Goal: Find specific page/section: Find specific page/section

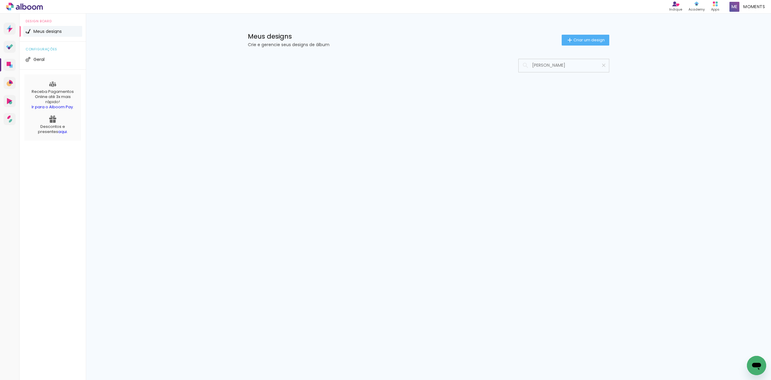
click at [608, 66] on paper-icon-button at bounding box center [604, 65] width 11 height 11
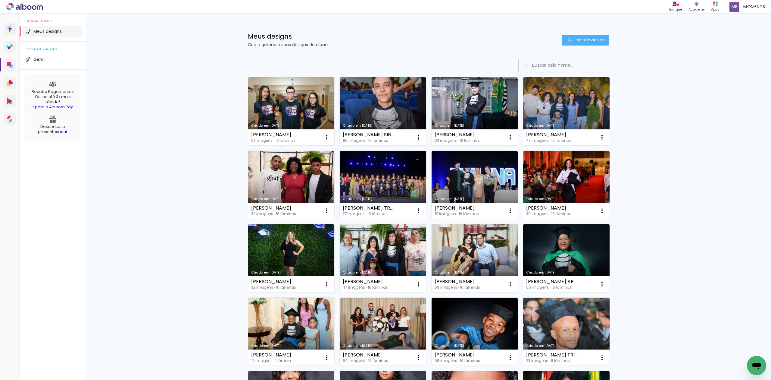
click at [597, 67] on input at bounding box center [573, 65] width 86 height 12
paste input "BEATRIZ SIQUEIRA DA ROZA"
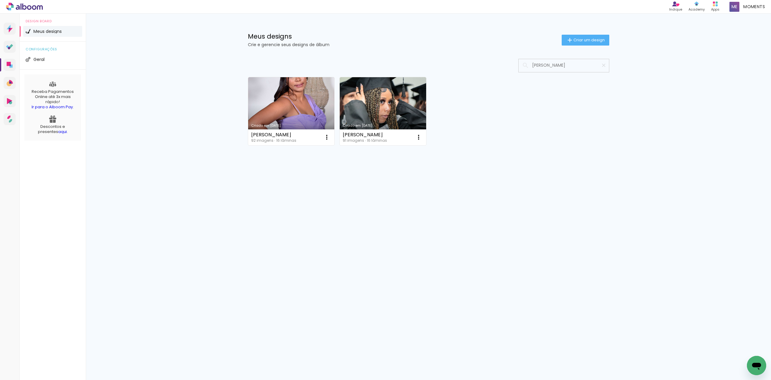
type input "BEATRIZ S"
type paper-input "BEATRIZ S"
drag, startPoint x: 570, startPoint y: 64, endPoint x: 471, endPoint y: 75, distance: 99.8
click at [473, 75] on div "Criado em 19/03/25 ANNA BEATRIZ SEVERIANO MARTINS 92 imagens ∙ 16 lâminas Abrir…" at bounding box center [429, 127] width 392 height 149
paste input "GABRIELLE DOS ANJOS ROCHA"
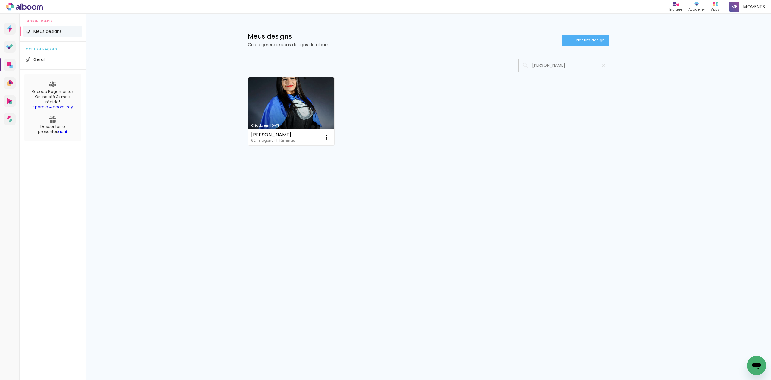
type input "GABRIELLE DOS ANJOS ROCHA"
type paper-input "GABRIELLE DOS ANJOS ROCHA"
click at [313, 110] on link "Criado em [DATE]" at bounding box center [291, 111] width 86 height 68
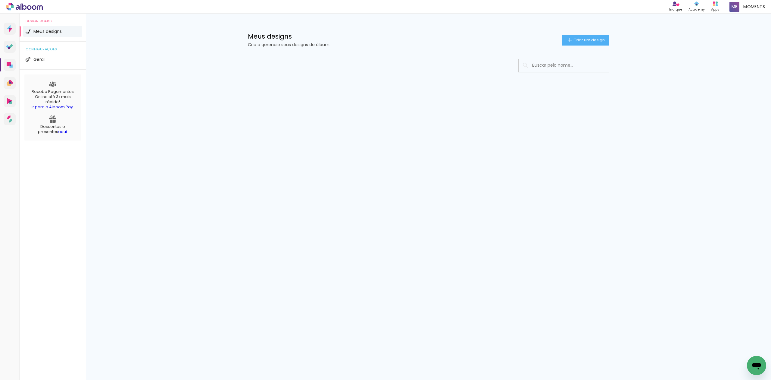
click at [547, 67] on input at bounding box center [573, 65] width 86 height 12
type input "[PERSON_NAME]"
type paper-input "[PERSON_NAME]"
drag, startPoint x: 558, startPoint y: 69, endPoint x: 511, endPoint y: 75, distance: 46.9
click at [511, 75] on div "Mais álbuns" at bounding box center [429, 90] width 392 height 75
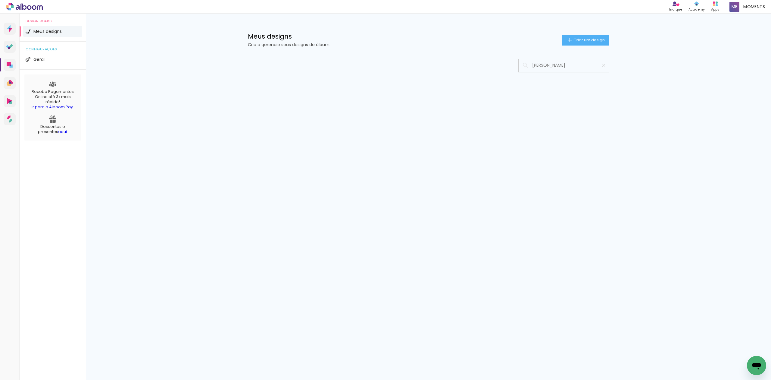
paste input "[PERSON_NAME]"
type input "ALISSON MAT"
type paper-input "ALISSON MAT"
drag, startPoint x: 566, startPoint y: 66, endPoint x: 468, endPoint y: 79, distance: 98.5
click at [468, 79] on div "Mais álbuns" at bounding box center [429, 90] width 392 height 75
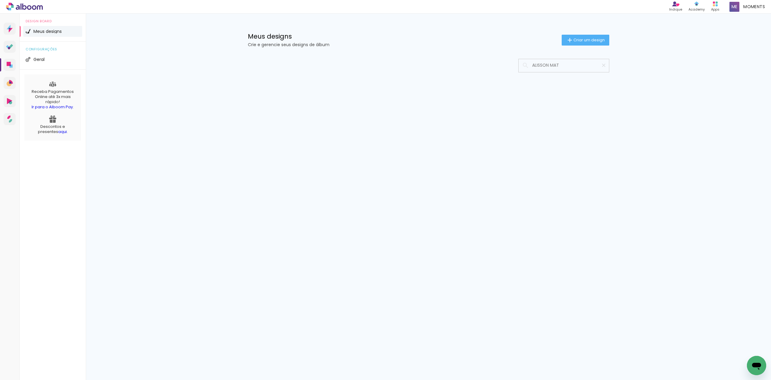
paste input "NA [PERSON_NAME]"
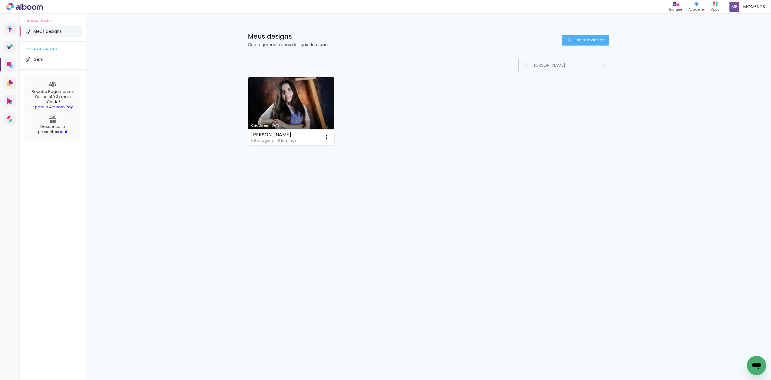
type input "[PERSON_NAME]"
type paper-input "[PERSON_NAME]"
click at [604, 67] on iron-icon at bounding box center [604, 65] width 6 height 6
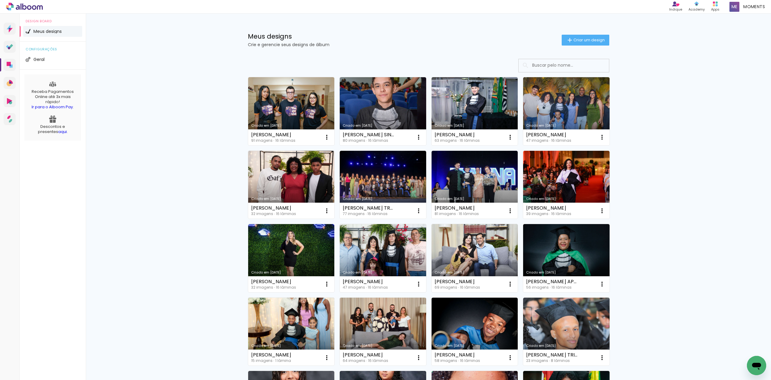
click at [590, 65] on input at bounding box center [573, 65] width 86 height 12
paste input "[PERSON_NAME] VENDRUSCULO"
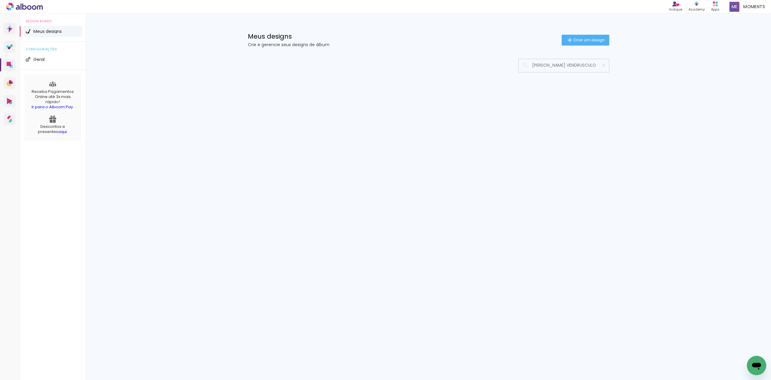
type input "[PERSON_NAME] VENDRUSCULO"
type paper-input "[PERSON_NAME] VENDRUSCULO"
click at [604, 66] on iron-icon at bounding box center [604, 65] width 6 height 6
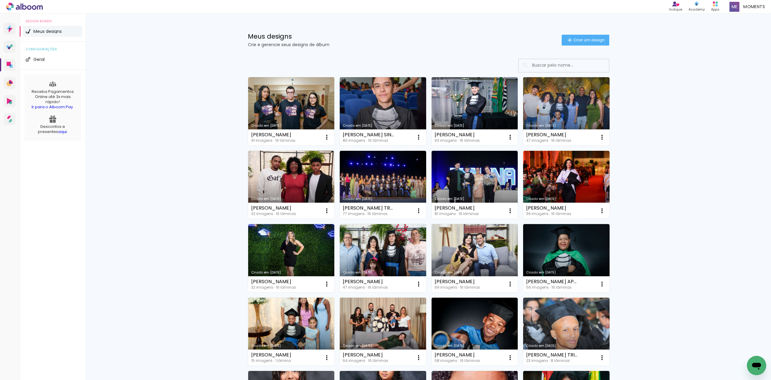
scroll to position [0, 0]
paste input "[PERSON_NAME]"
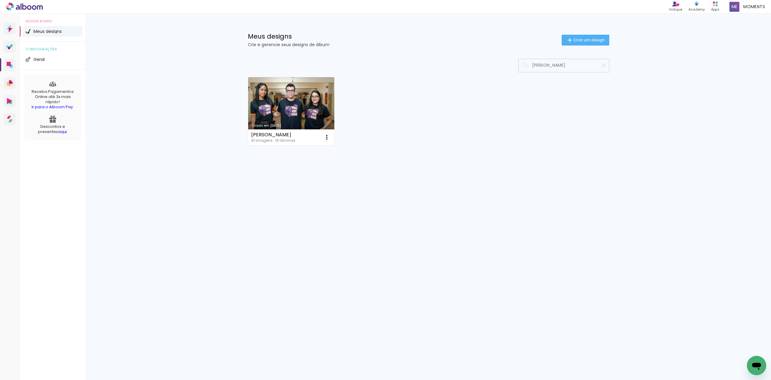
type input "[PERSON_NAME]"
type paper-input "[PERSON_NAME]"
drag, startPoint x: 589, startPoint y: 68, endPoint x: 468, endPoint y: 75, distance: 122.0
click at [468, 75] on div "Criado em [DATE] [PERSON_NAME] 91 imagens ∙ 16 lâminas Abrir Fazer uma cópia Ex…" at bounding box center [429, 127] width 392 height 149
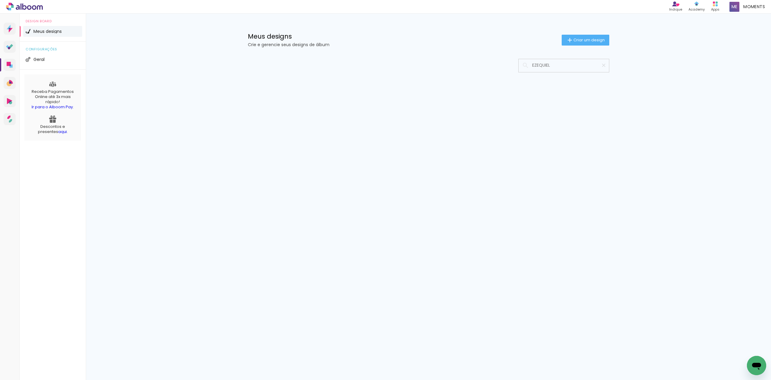
type input "EZEQUIEL"
type paper-input "EZEQUIEL"
drag, startPoint x: 543, startPoint y: 68, endPoint x: 471, endPoint y: 71, distance: 71.8
click at [495, 70] on div at bounding box center [429, 66] width 362 height 14
paste input "[PERSON_NAME]"
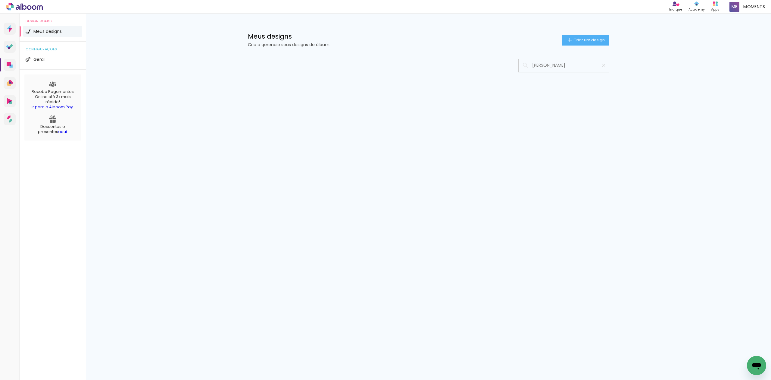
type input "[PERSON_NAME]"
type paper-input "[PERSON_NAME]"
drag, startPoint x: 590, startPoint y: 64, endPoint x: 457, endPoint y: 89, distance: 135.6
click at [457, 89] on div "Mais álbuns" at bounding box center [429, 90] width 392 height 75
paste input "[PERSON_NAME] DE VICENTIS SCARPIN"
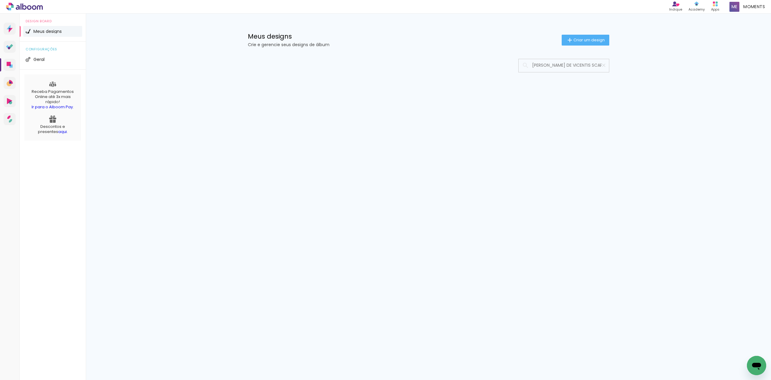
type input "[PERSON_NAME] DE VICENTIS SCARPIN"
type paper-input "[PERSON_NAME] DE VICENTIS SCARPIN"
drag, startPoint x: 599, startPoint y: 65, endPoint x: 526, endPoint y: 66, distance: 72.3
click at [526, 66] on div "[PERSON_NAME] DE VICENTIS SCARPIN" at bounding box center [564, 65] width 90 height 12
click at [604, 66] on iron-icon at bounding box center [604, 65] width 6 height 6
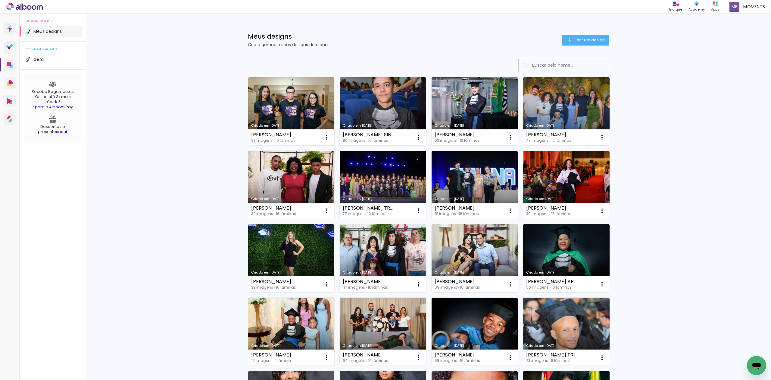
paste input "[PERSON_NAME]"
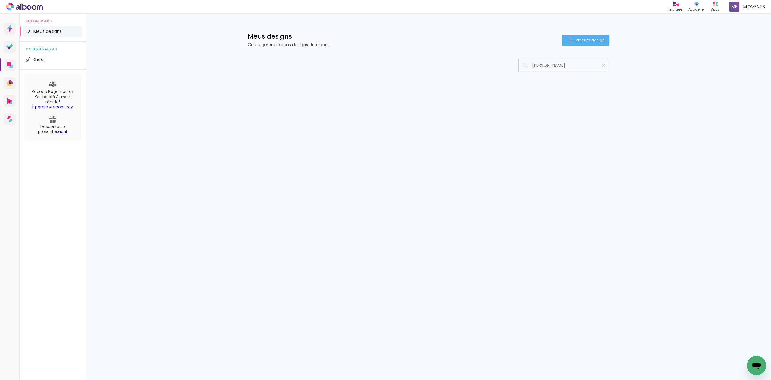
type input "[PERSON_NAME]"
type paper-input "[PERSON_NAME]"
click at [605, 61] on paper-icon-button at bounding box center [604, 65] width 11 height 11
